Goal: Information Seeking & Learning: Learn about a topic

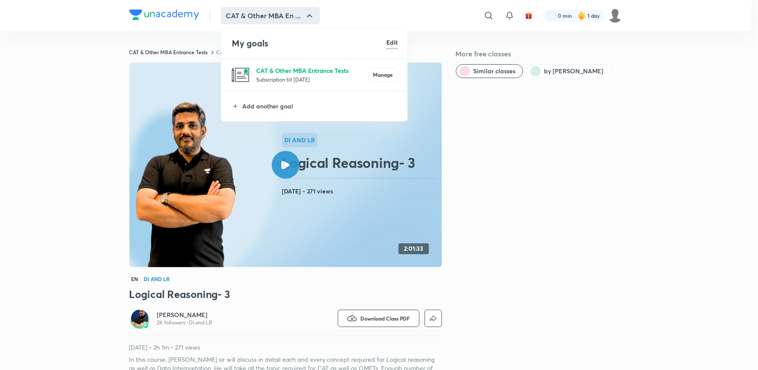
click at [311, 74] on p "CAT & Other MBA Entrance Tests" at bounding box center [312, 70] width 112 height 9
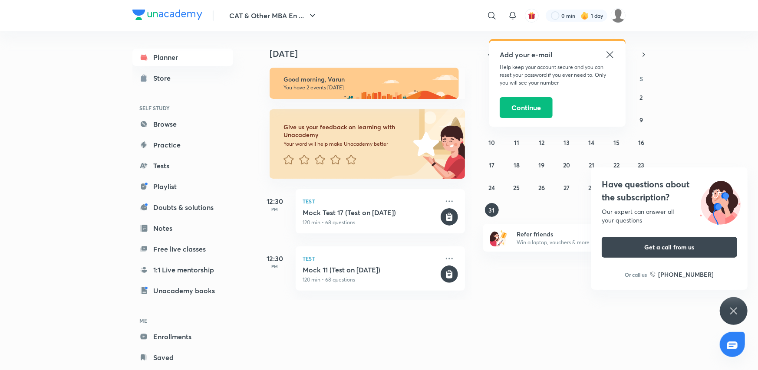
drag, startPoint x: 730, startPoint y: 311, endPoint x: 717, endPoint y: 365, distance: 55.0
click at [730, 312] on icon at bounding box center [734, 311] width 10 height 10
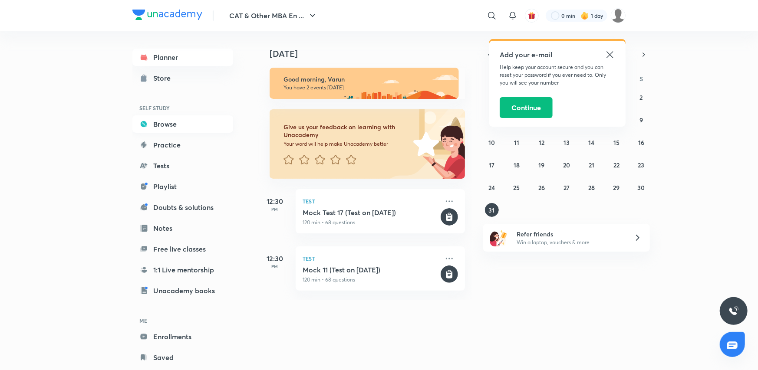
click at [175, 120] on link "Browse" at bounding box center [182, 124] width 101 height 17
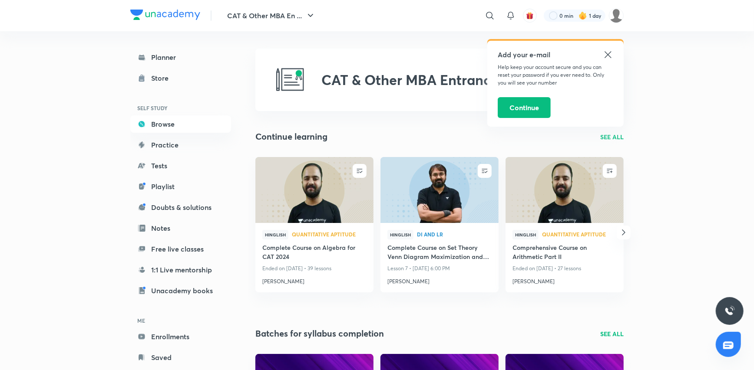
click at [611, 56] on icon at bounding box center [608, 55] width 10 height 10
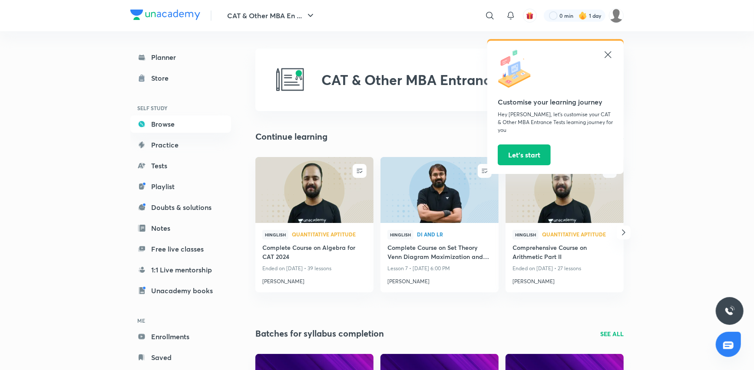
click at [610, 57] on icon at bounding box center [608, 55] width 10 height 10
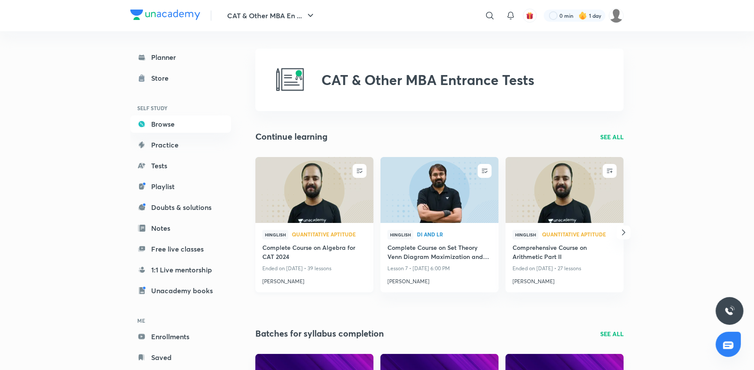
drag, startPoint x: 439, startPoint y: 254, endPoint x: 294, endPoint y: 260, distance: 144.8
click at [438, 253] on h4 "Complete Course on Set Theory Venn Diagram Maximization and Minimization" at bounding box center [439, 253] width 104 height 20
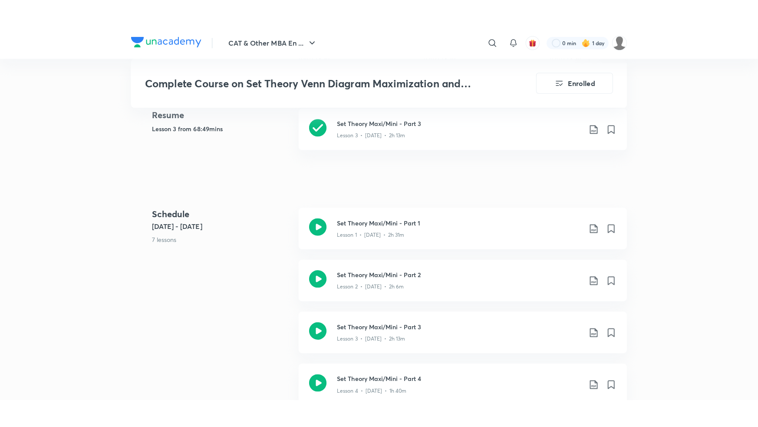
scroll to position [478, 0]
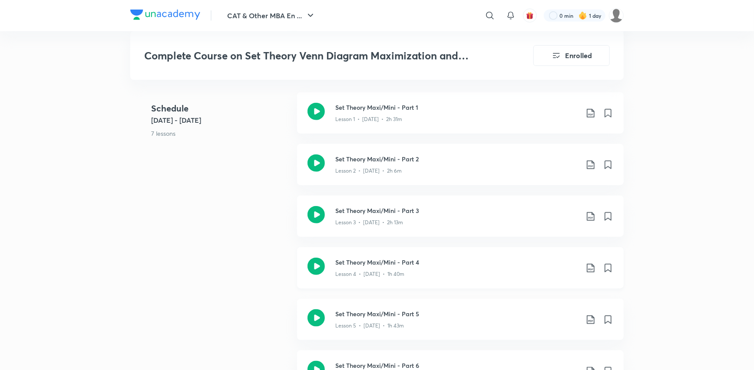
click at [421, 265] on h3 "Set Theory Maxi/Mini - Part 4" at bounding box center [456, 262] width 243 height 9
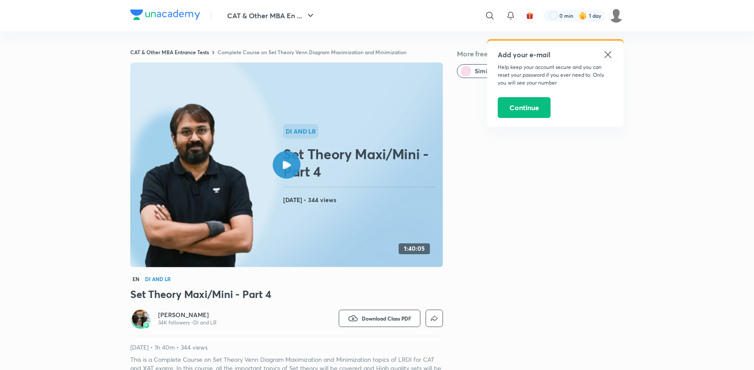
click at [386, 49] on link "Complete Course on Set Theory Venn Diagram Maximization and Minimization" at bounding box center [312, 52] width 189 height 7
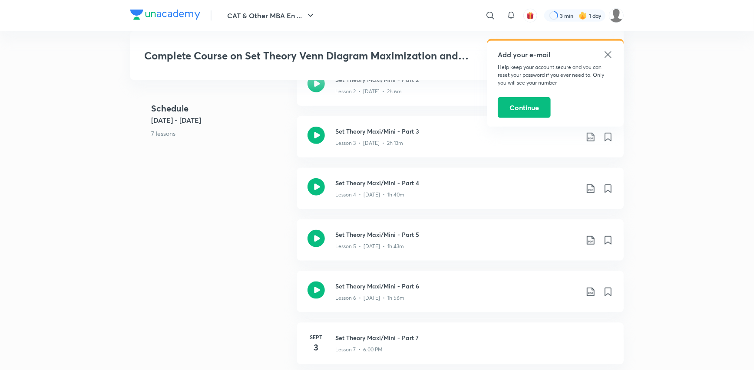
scroll to position [527, 0]
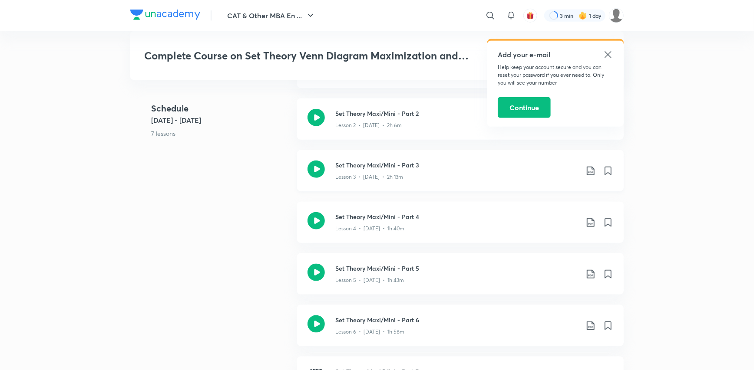
click at [415, 173] on div "Lesson 3 • [DATE] • 2h 13m" at bounding box center [456, 175] width 243 height 11
